Goal: Transaction & Acquisition: Purchase product/service

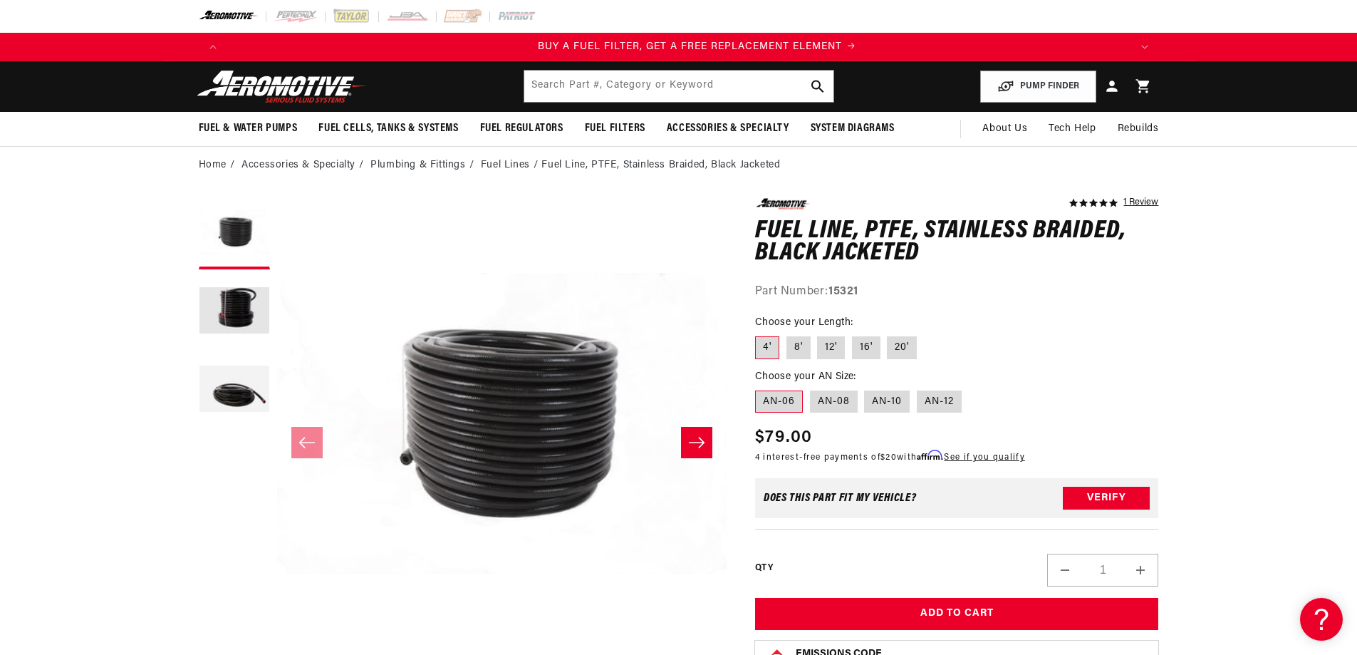
scroll to position [0, 903]
click at [829, 345] on label "12'" at bounding box center [831, 347] width 28 height 23
click at [818, 334] on input "12'" at bounding box center [818, 333] width 1 height 1
radio input "true"
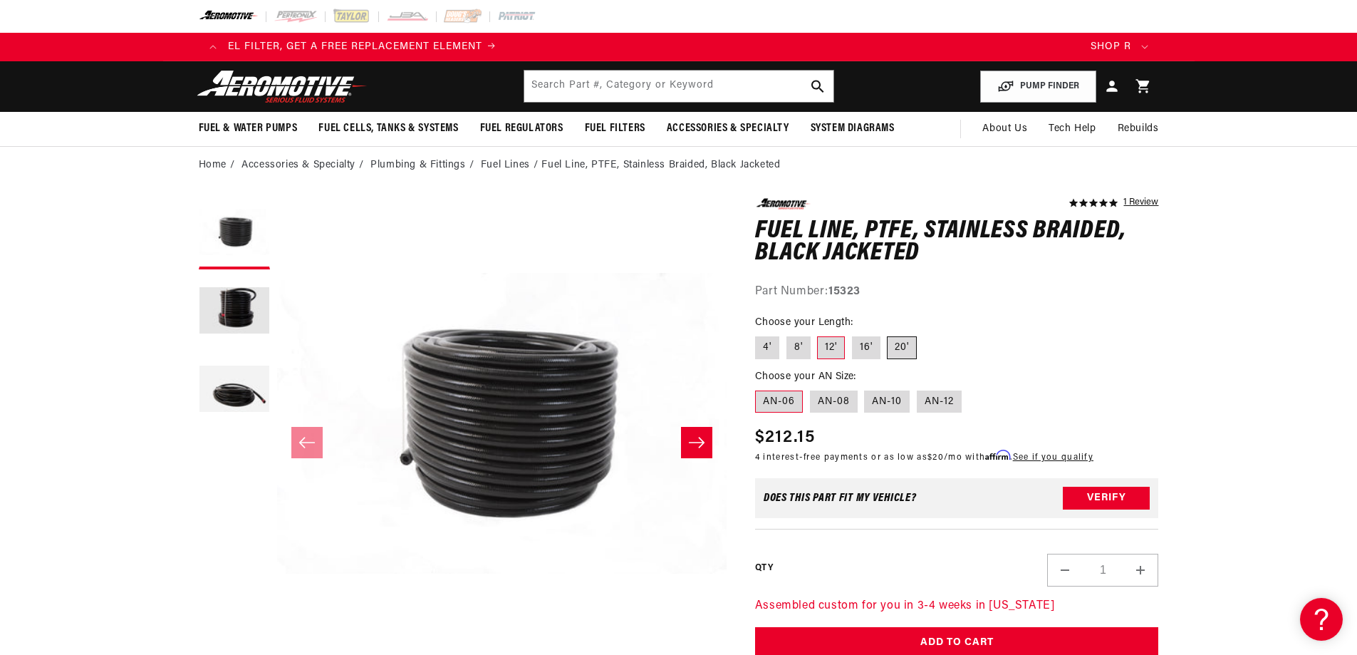
click at [905, 349] on label "20'" at bounding box center [902, 347] width 30 height 23
click at [888, 334] on input "20'" at bounding box center [887, 333] width 1 height 1
radio input "true"
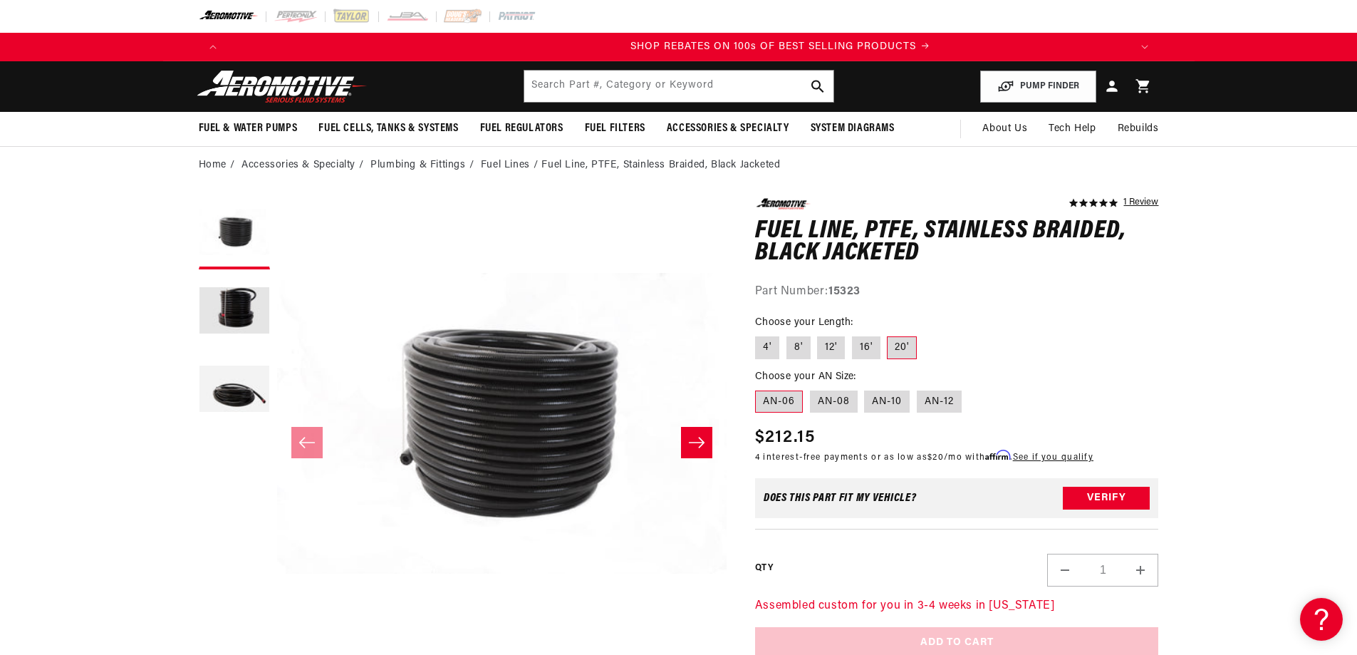
scroll to position [0, 1806]
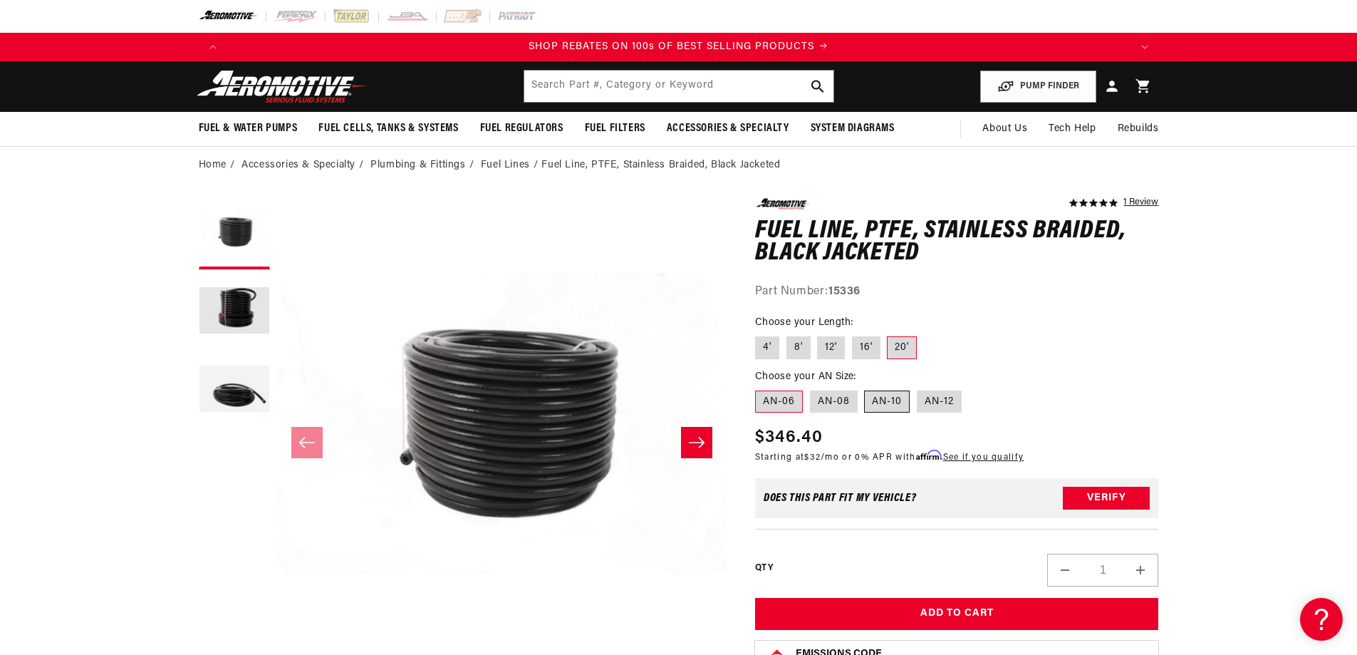
click at [890, 410] on label "AN-10" at bounding box center [887, 401] width 46 height 23
click at [865, 388] on input "AN-10" at bounding box center [865, 387] width 1 height 1
radio input "true"
click at [251, 314] on button "Load image 2 in gallery view" at bounding box center [234, 311] width 71 height 71
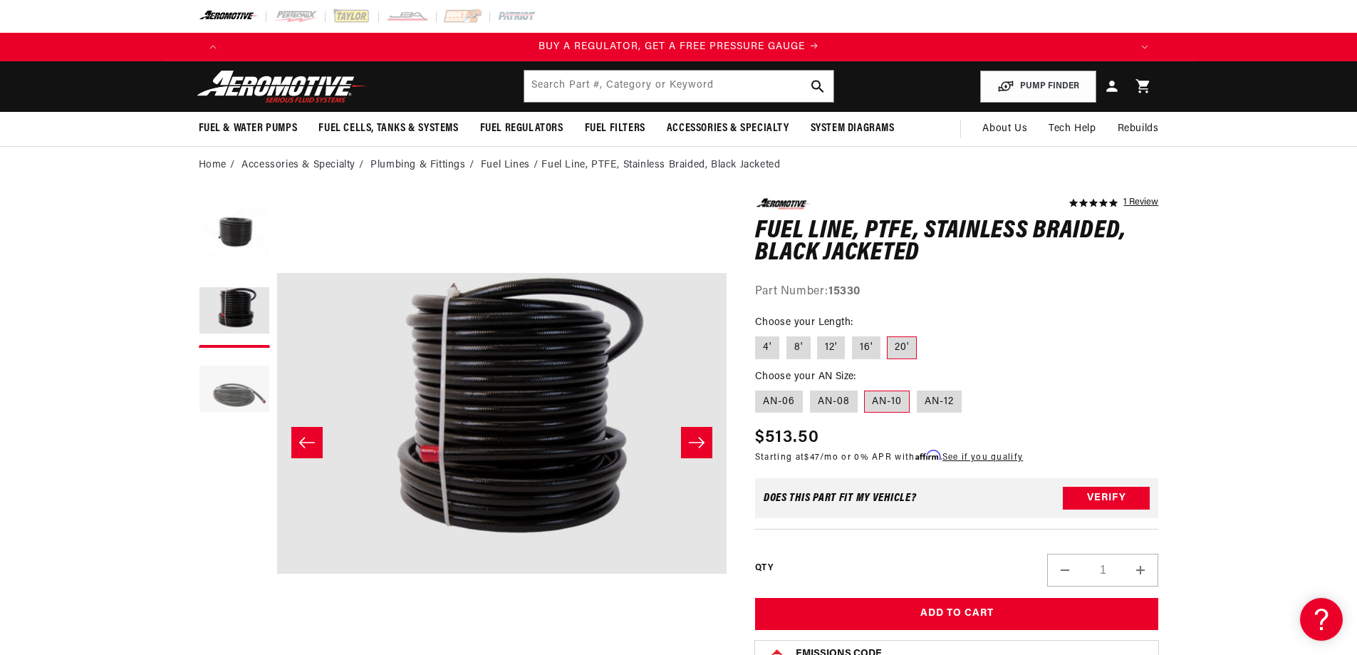
click at [235, 368] on button "Load image 3 in gallery view" at bounding box center [234, 390] width 71 height 71
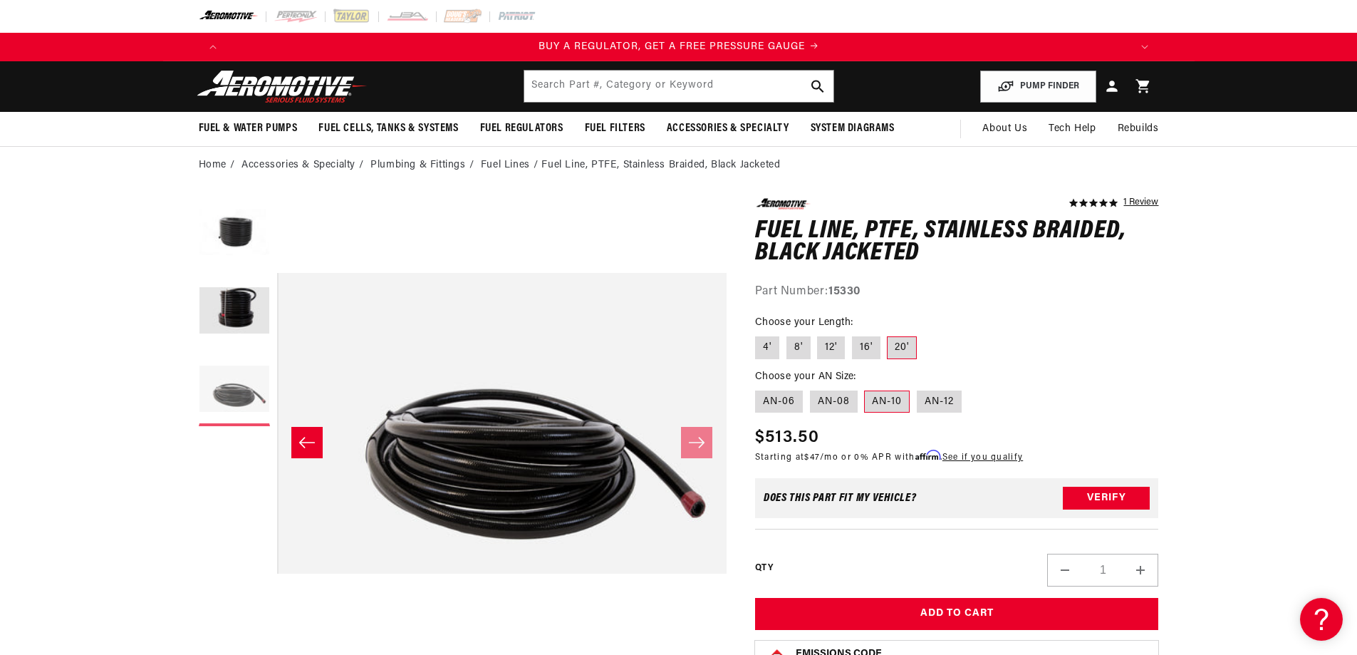
scroll to position [0, 900]
click at [228, 324] on button "Load image 2 in gallery view" at bounding box center [234, 311] width 71 height 71
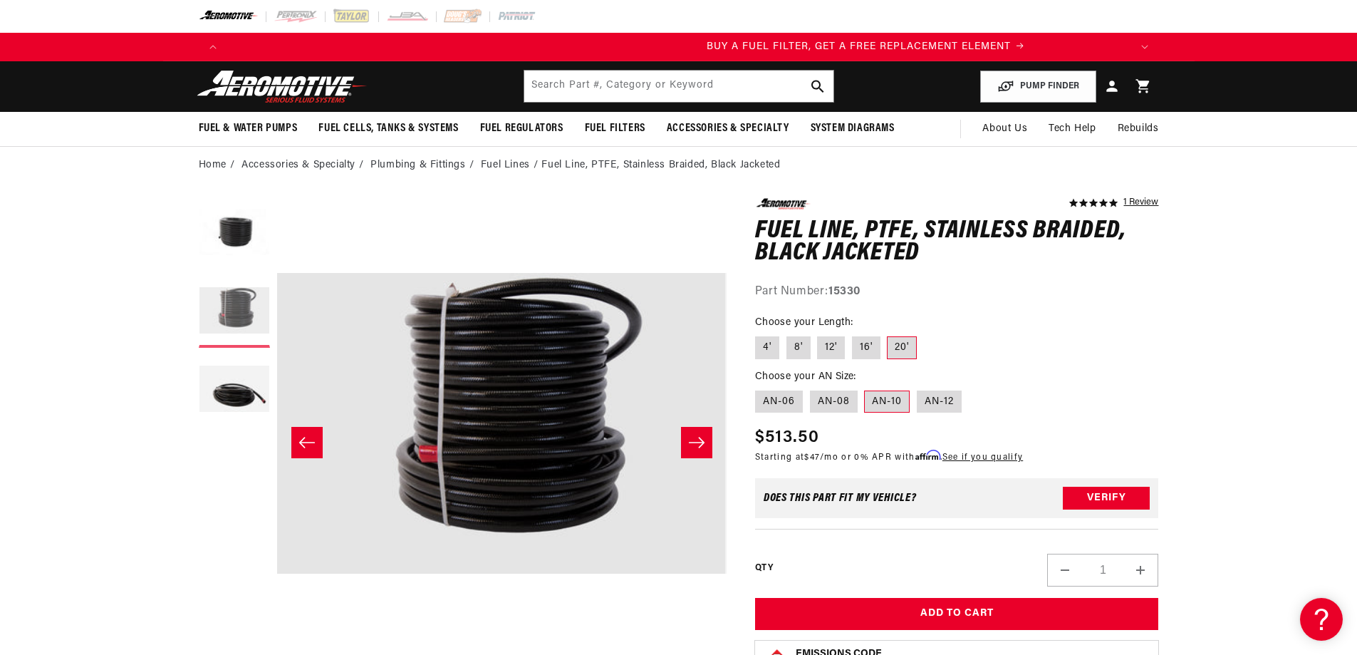
scroll to position [0, 835]
